Goal: Complete application form

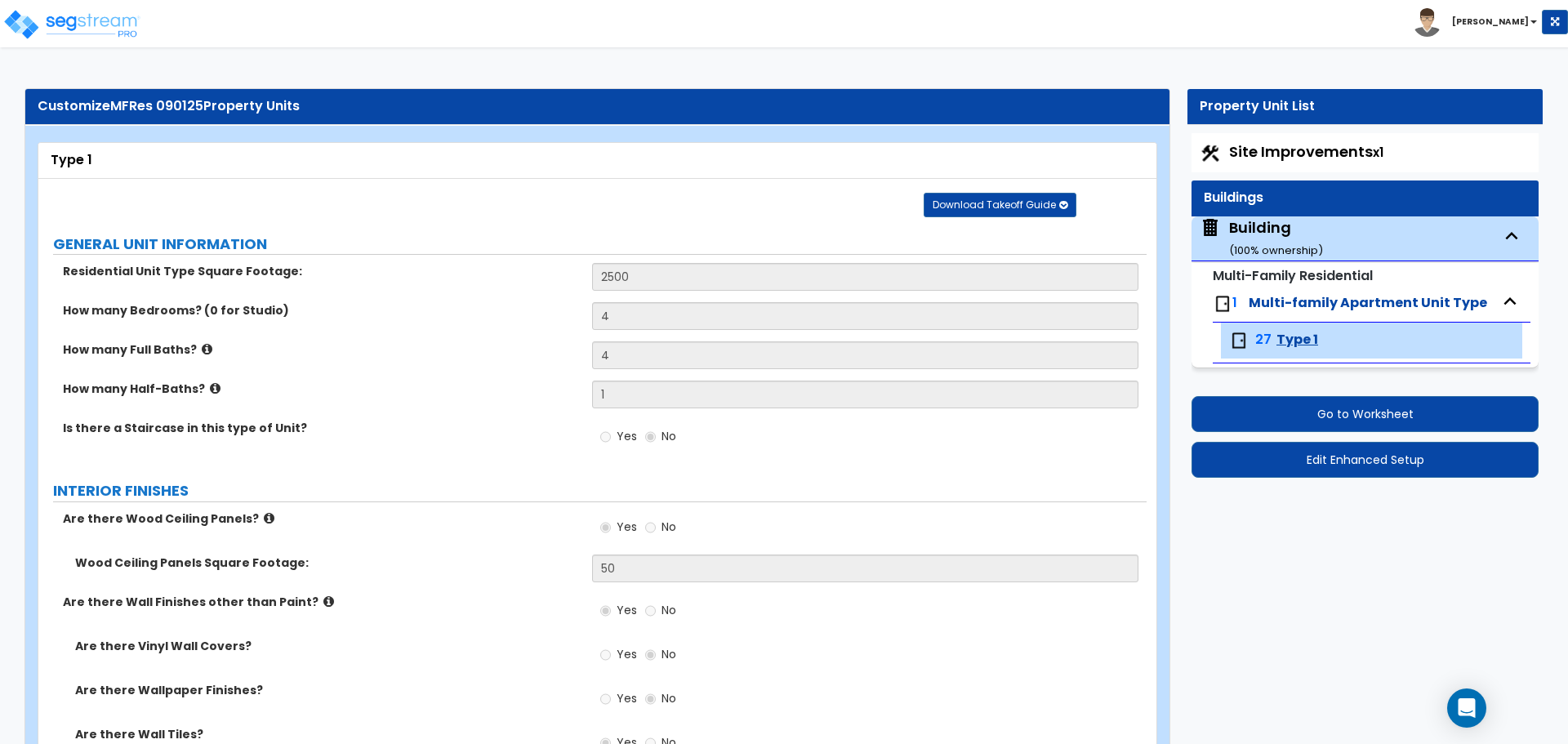
select select "4"
select select "1"
select select "2"
select select "5"
select select "3"
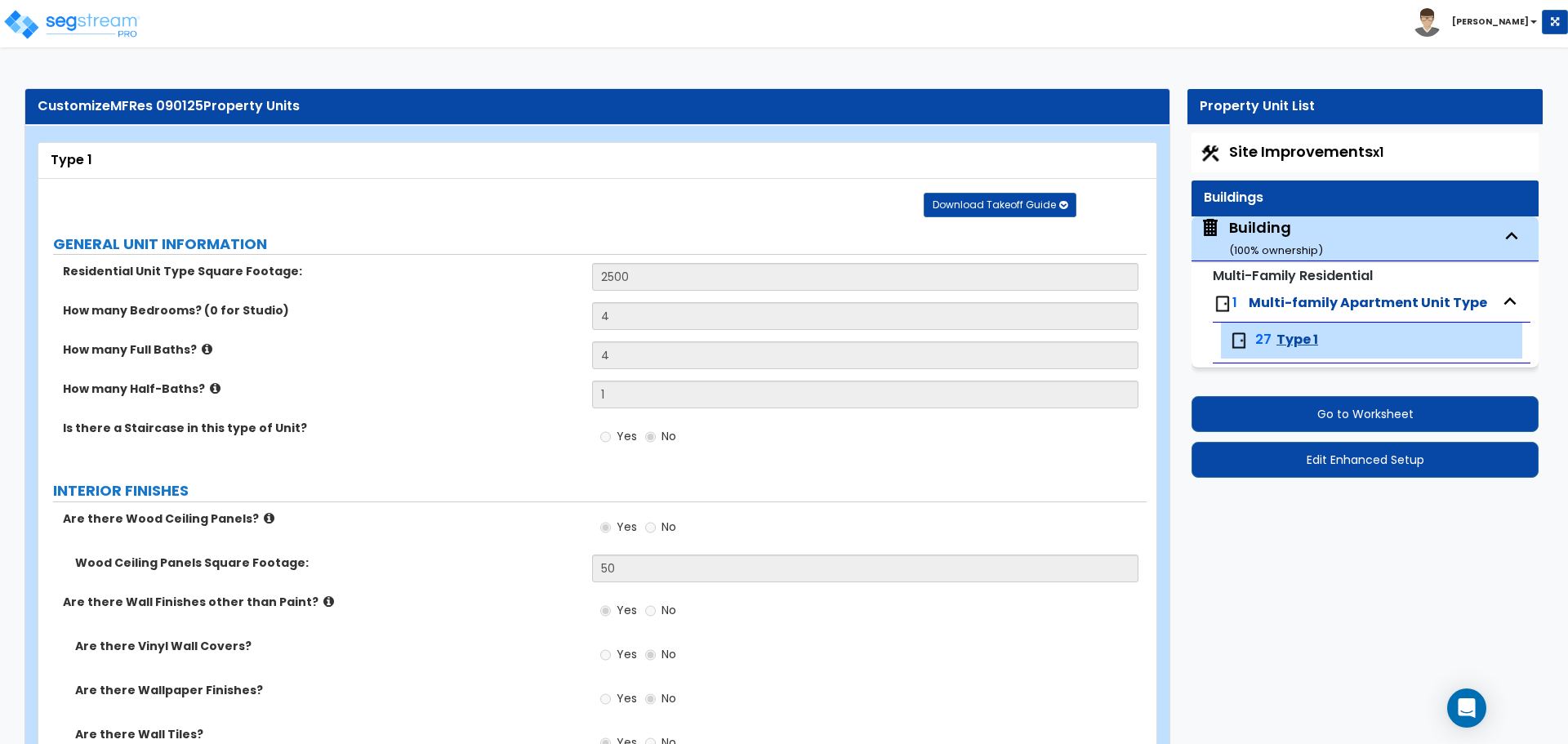
select select "1"
select select "3"
select select "4"
select select "1"
select select "2"
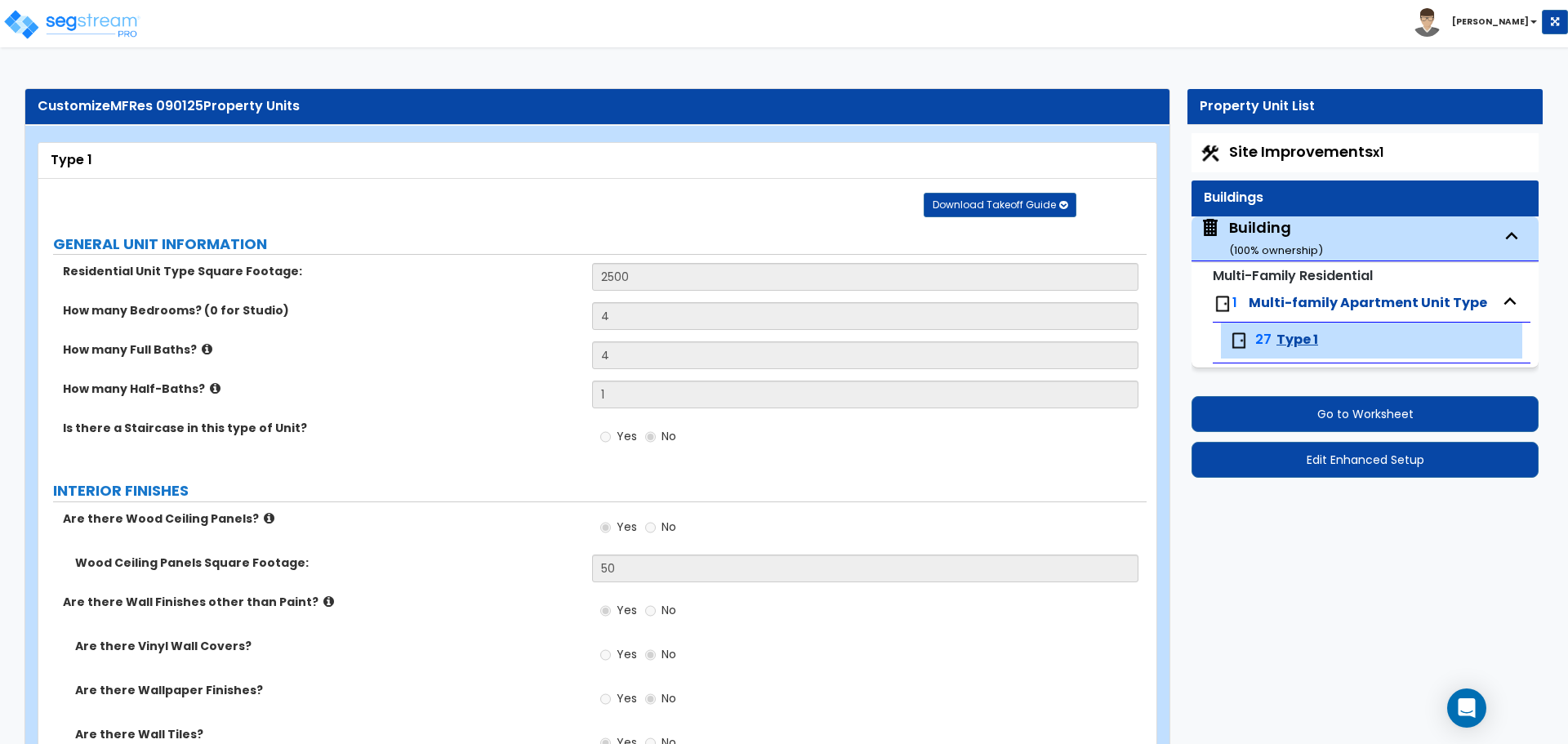
select select "3"
select select "1"
select select "5"
select select "2"
select select "3"
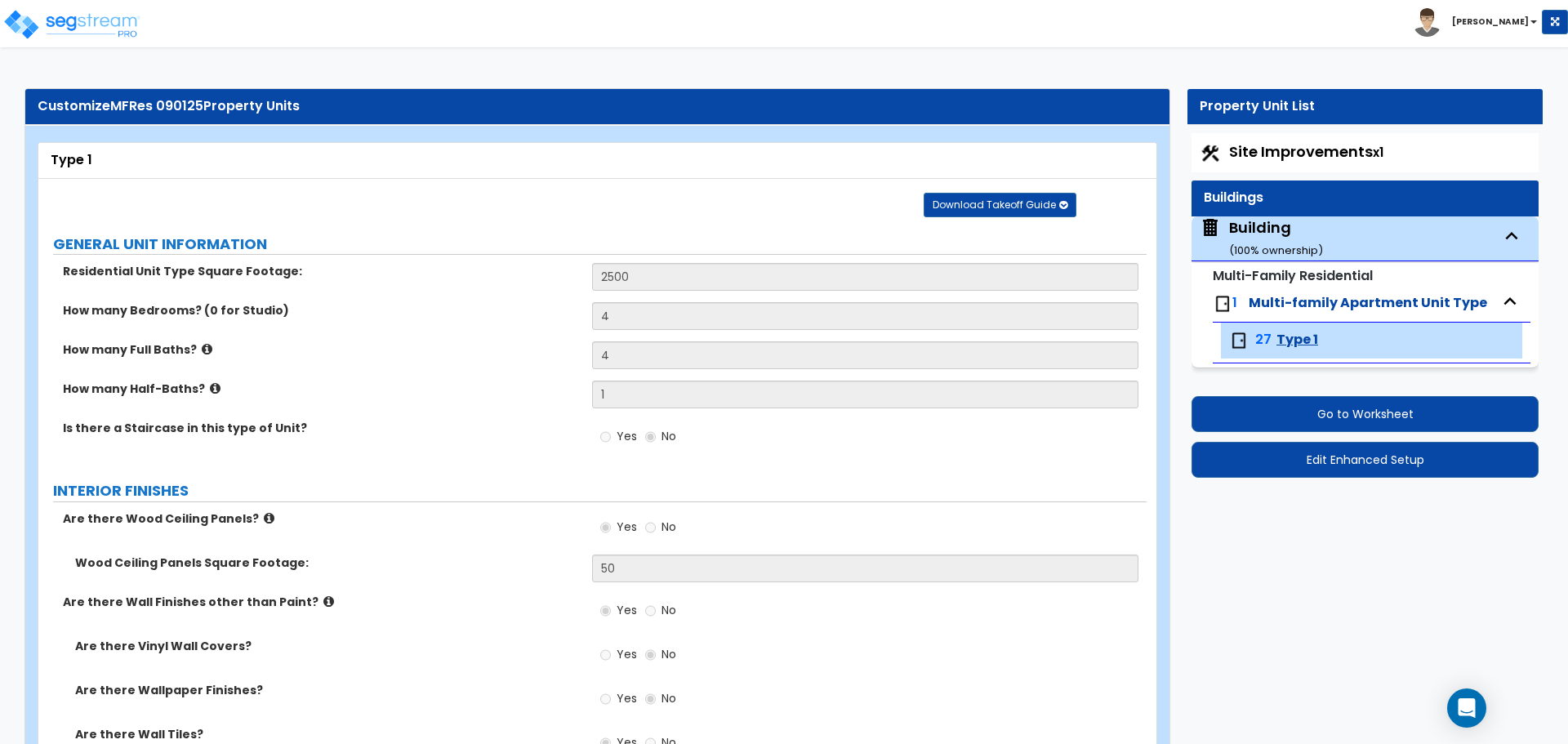
select select "3"
select select "4"
select select "2"
select select "4"
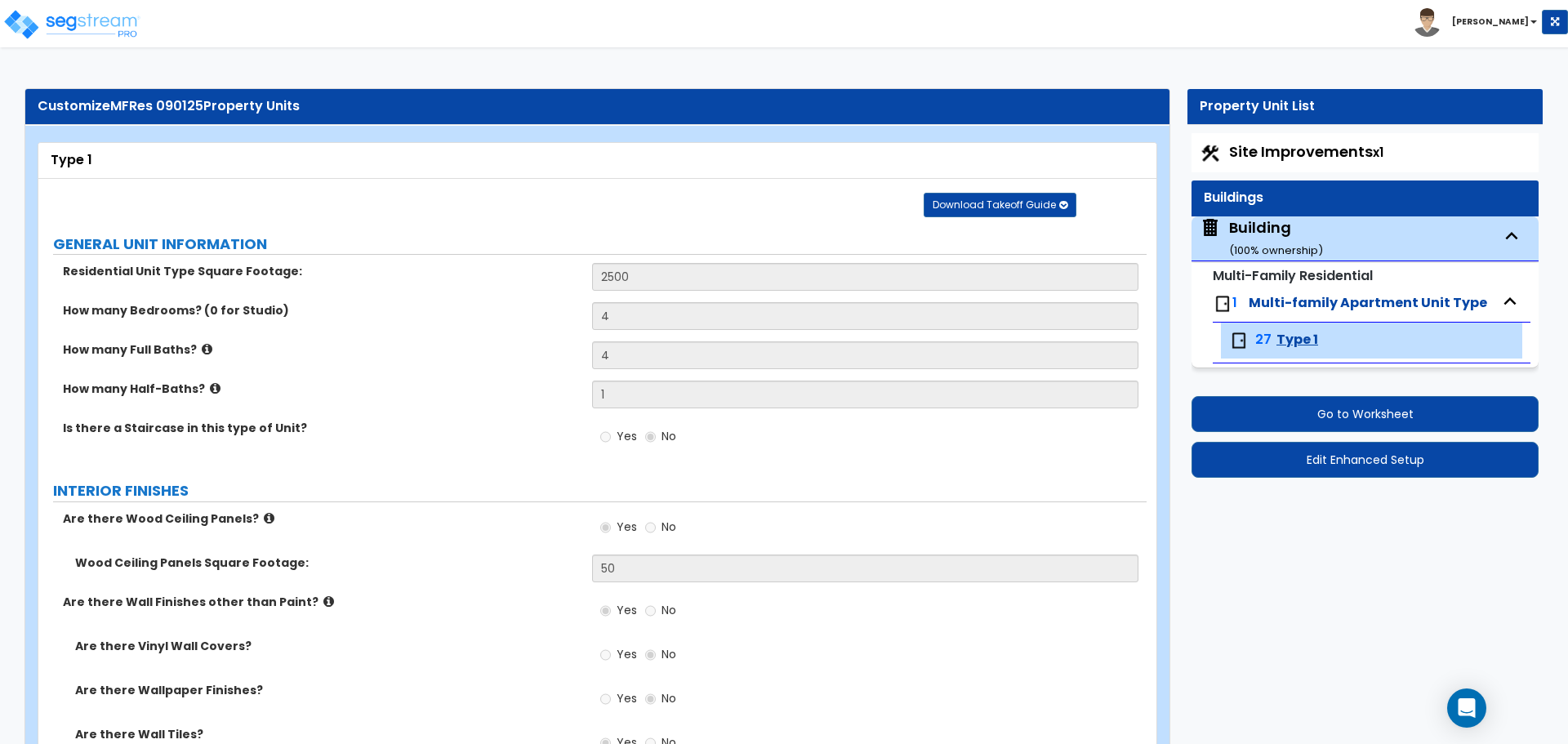
select select "2"
select select "3"
select select "1"
select select "4"
select select "1"
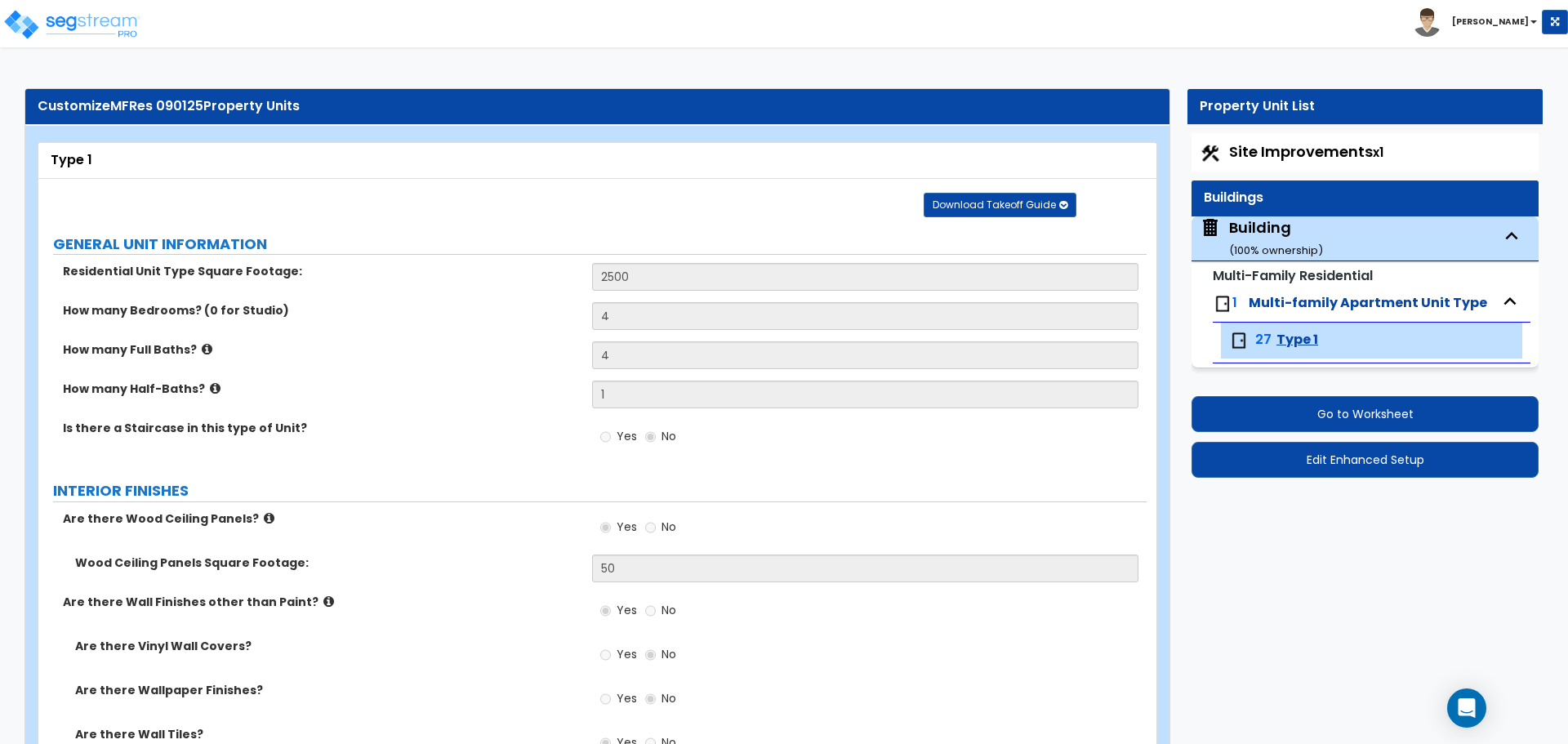
select select "7"
select select "1"
select select "3"
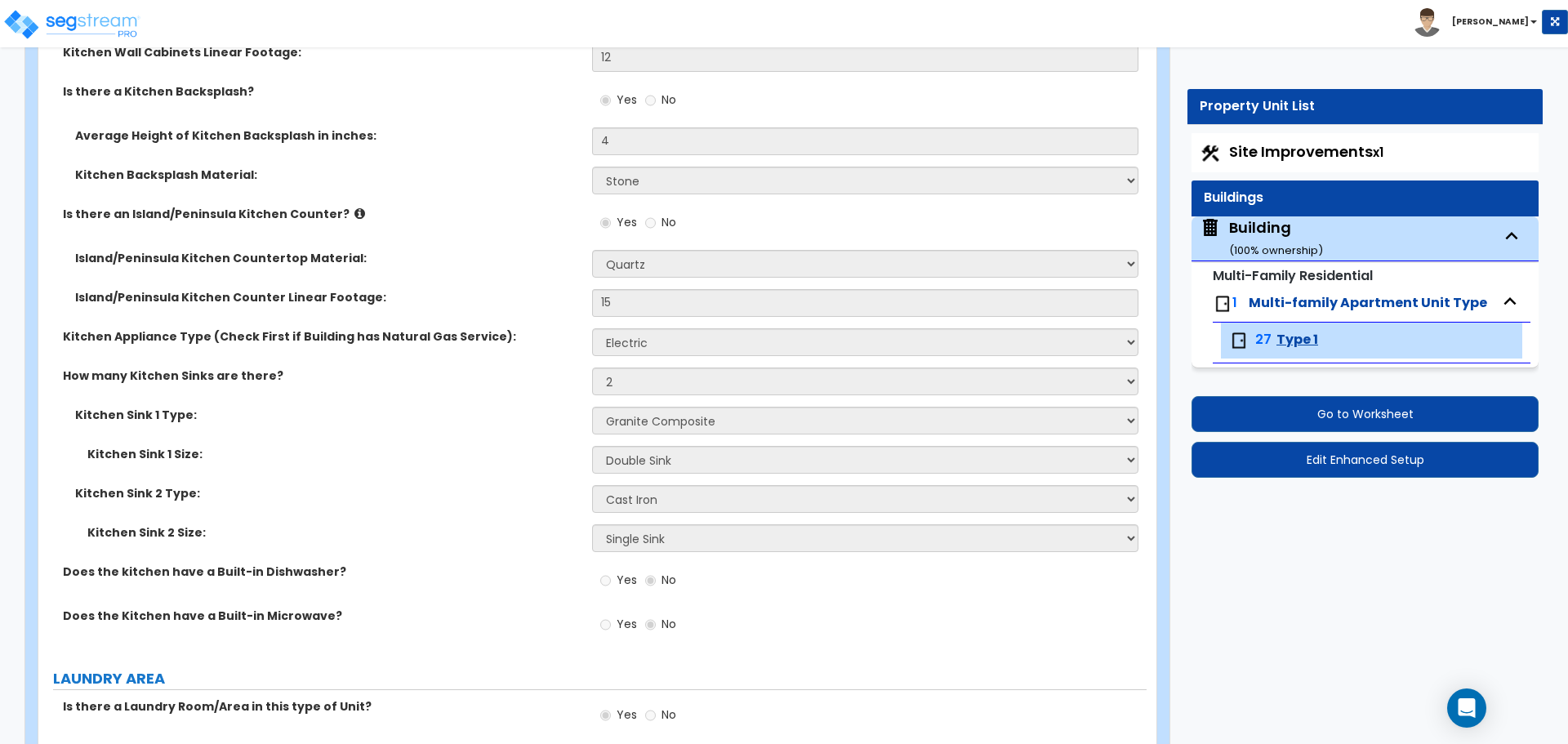
scroll to position [2813, 0]
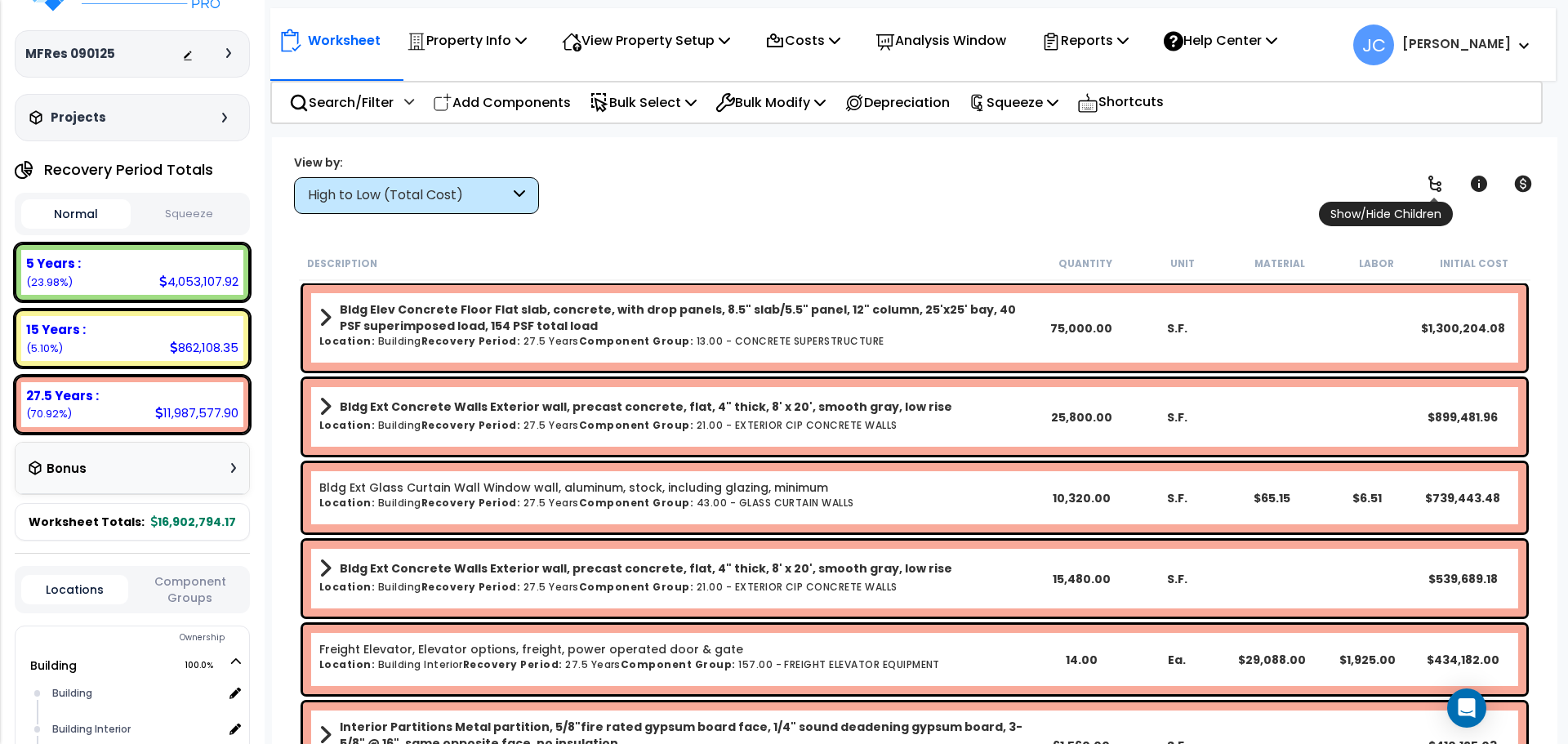
click at [1435, 190] on icon at bounding box center [1435, 184] width 19 height 19
click at [1426, 195] on link at bounding box center [1435, 184] width 36 height 36
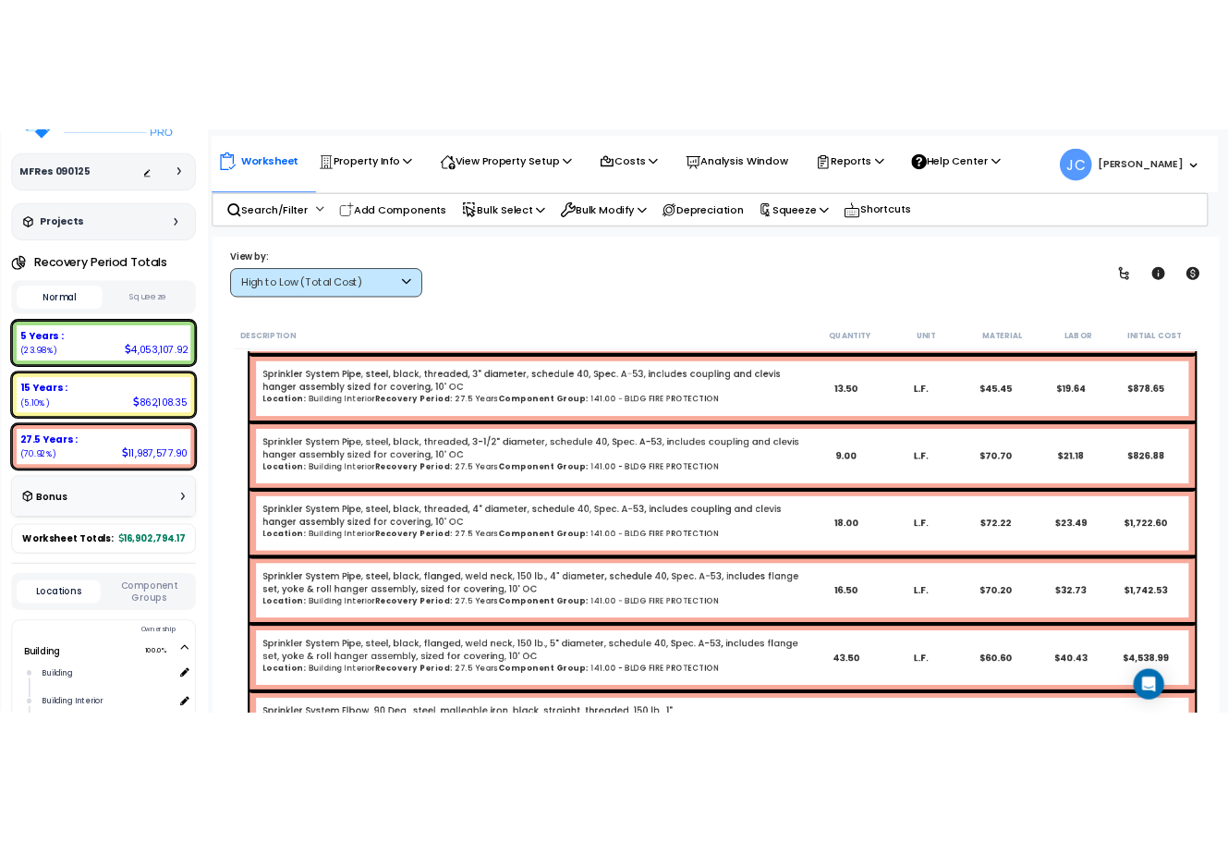
scroll to position [21133, 0]
